Goal: Navigation & Orientation: Understand site structure

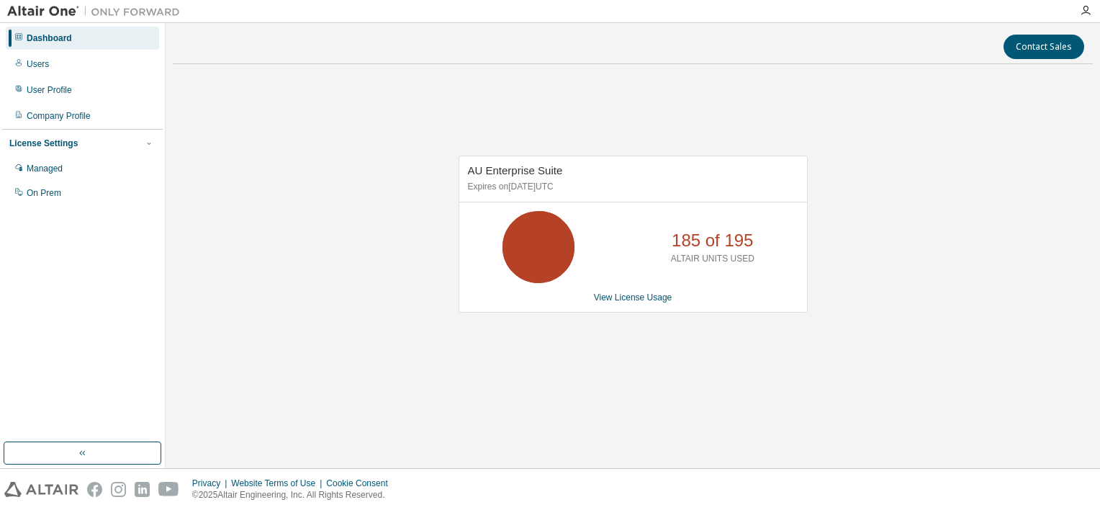
click at [779, 339] on div "AU Enterprise Suite Expires on [DATE] UTC 185 of 195 ALTAIR UNITS USED View Lic…" at bounding box center [633, 241] width 920 height 331
